Goal: Navigation & Orientation: Understand site structure

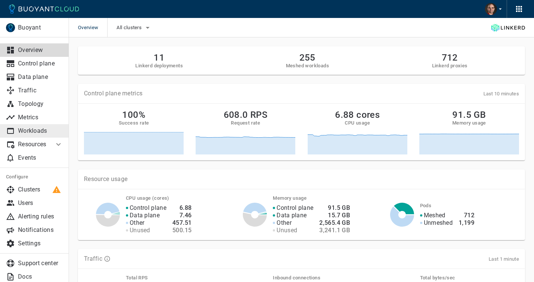
click at [34, 128] on p "Workloads" at bounding box center [40, 130] width 45 height 7
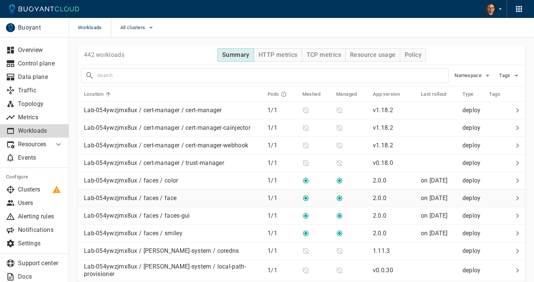
scroll to position [1, 0]
click at [29, 95] on link "Traffic" at bounding box center [34, 90] width 69 height 13
